Goal: Check status: Check status

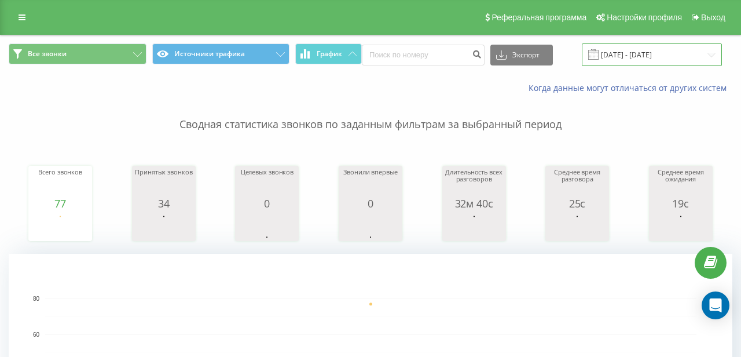
click at [627, 52] on input "15.08.2025 - 15.08.2025" at bounding box center [652, 54] width 140 height 23
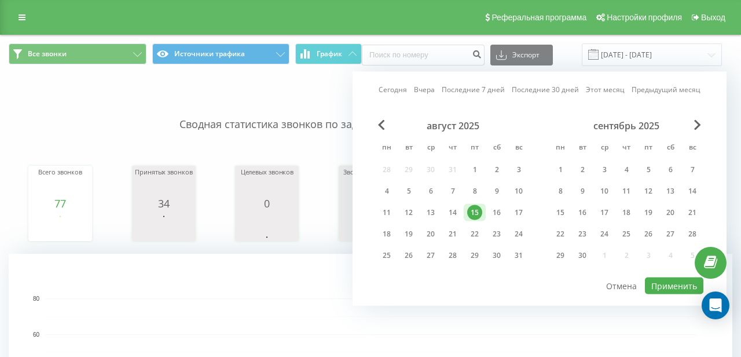
click at [407, 90] on link "Сегодня" at bounding box center [392, 89] width 28 height 11
click at [667, 284] on button "Применить" at bounding box center [674, 285] width 58 height 17
type input "[DATE] - [DATE]"
